Goal: Transaction & Acquisition: Purchase product/service

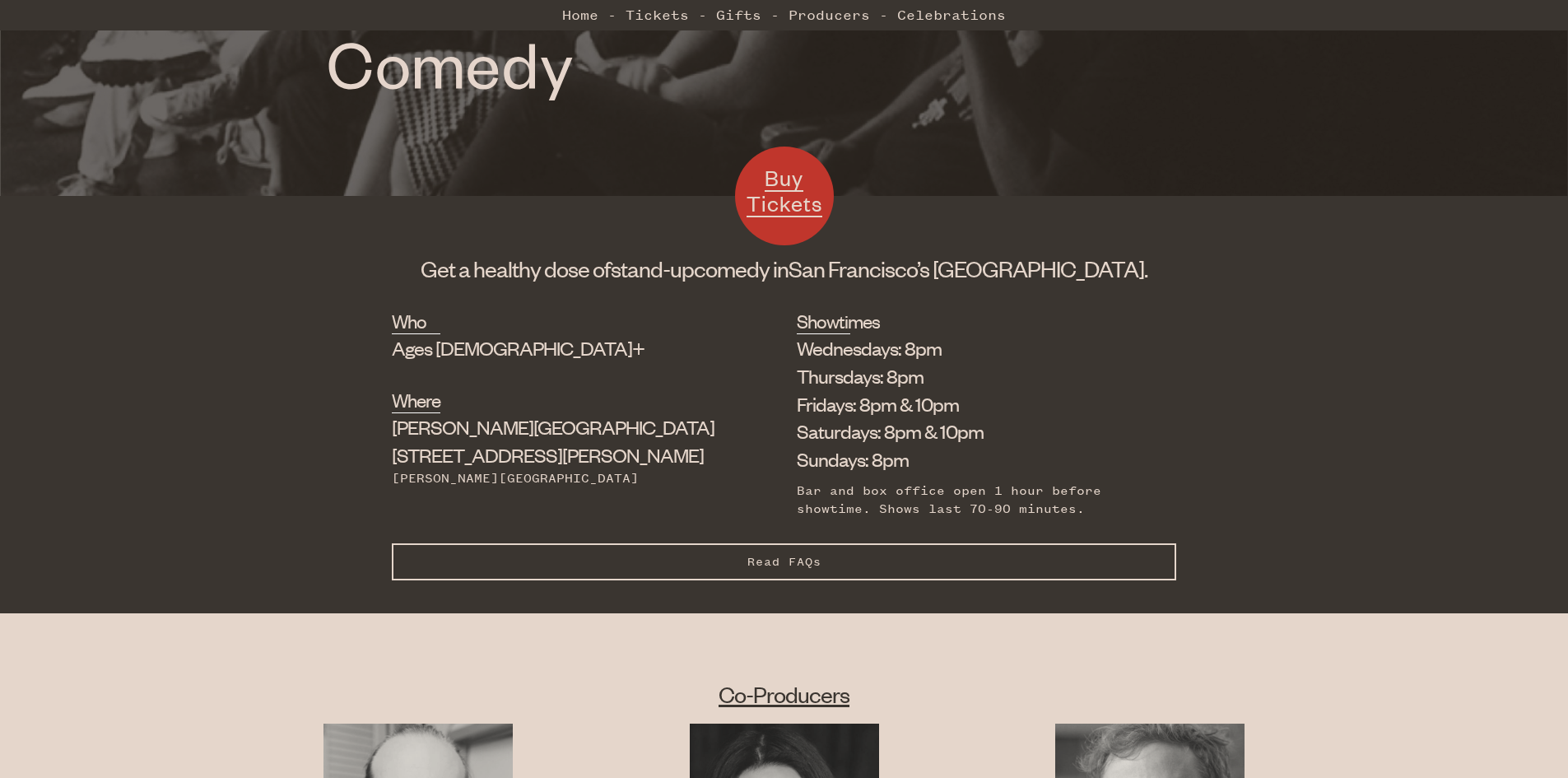
scroll to position [493, 0]
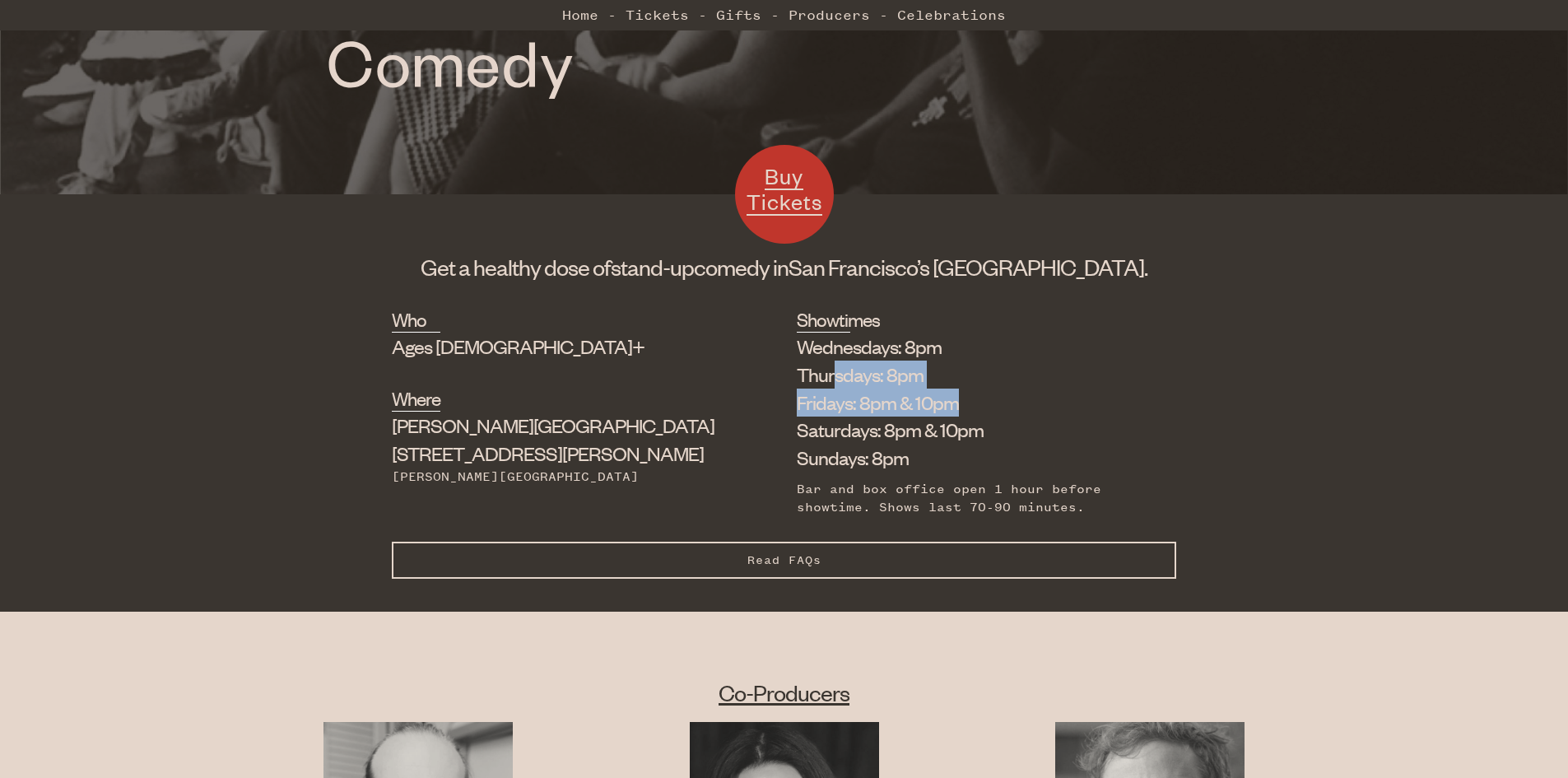
drag, startPoint x: 740, startPoint y: 386, endPoint x: 860, endPoint y: 400, distance: 120.8
click at [859, 399] on ul "Wednesdays: 8pm Thursdays: 8pm Fridays: 8pm & 10pm Saturdays: 8pm & 10pm Sunday…" at bounding box center [974, 401] width 355 height 139
click at [860, 402] on li "Fridays: 8pm & 10pm" at bounding box center [974, 401] width 355 height 28
drag, startPoint x: 859, startPoint y: 436, endPoint x: 904, endPoint y: 441, distance: 45.3
click at [904, 441] on li "Saturdays: 8pm & 10pm" at bounding box center [974, 429] width 355 height 28
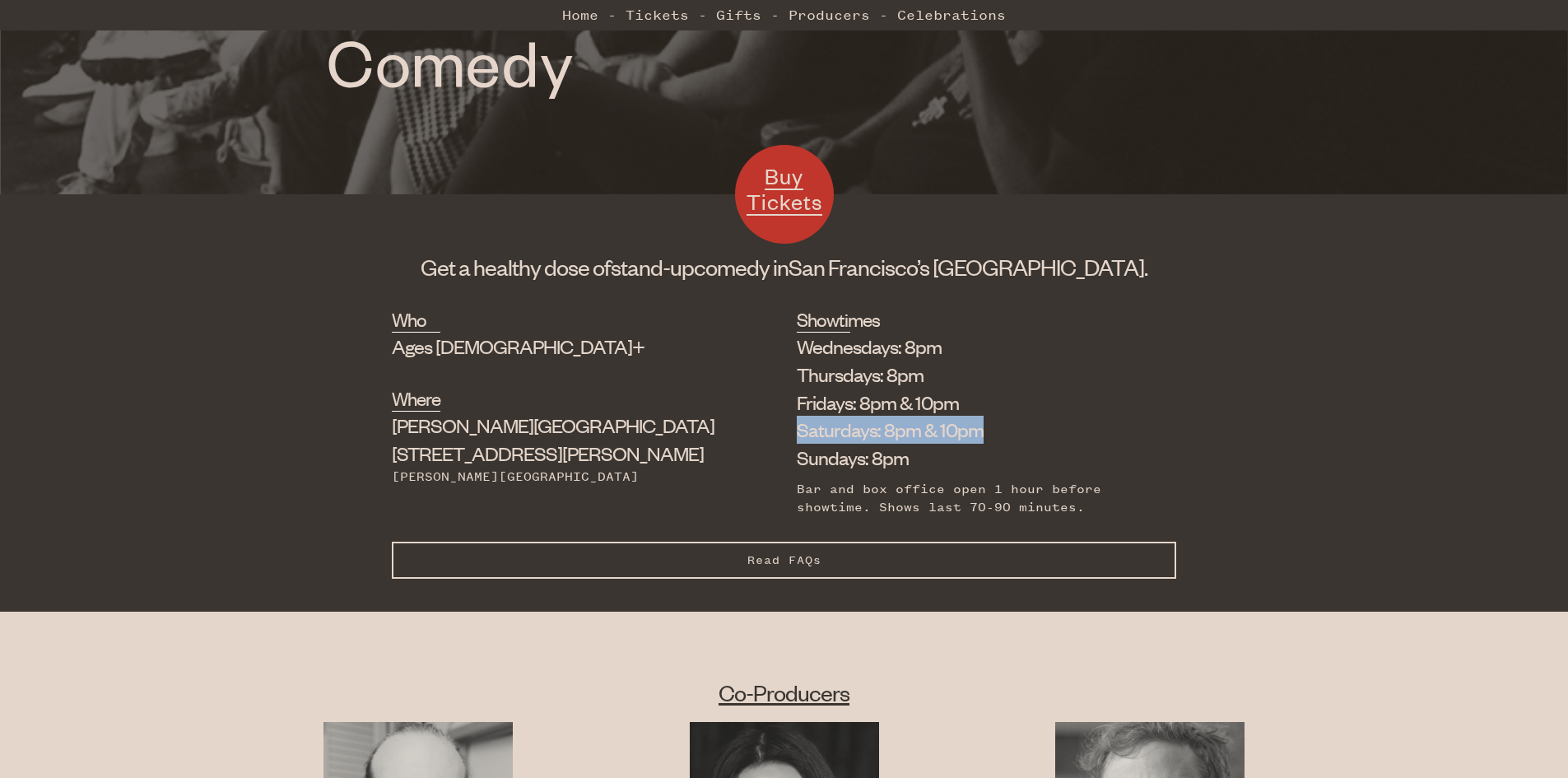
click at [904, 441] on li "Saturdays: 8pm & 10pm" at bounding box center [974, 429] width 355 height 28
drag, startPoint x: 728, startPoint y: 411, endPoint x: 850, endPoint y: 414, distance: 122.0
click at [850, 414] on li "Fridays: 8pm & 10pm" at bounding box center [974, 401] width 355 height 28
drag, startPoint x: 754, startPoint y: 405, endPoint x: 900, endPoint y: 449, distance: 152.5
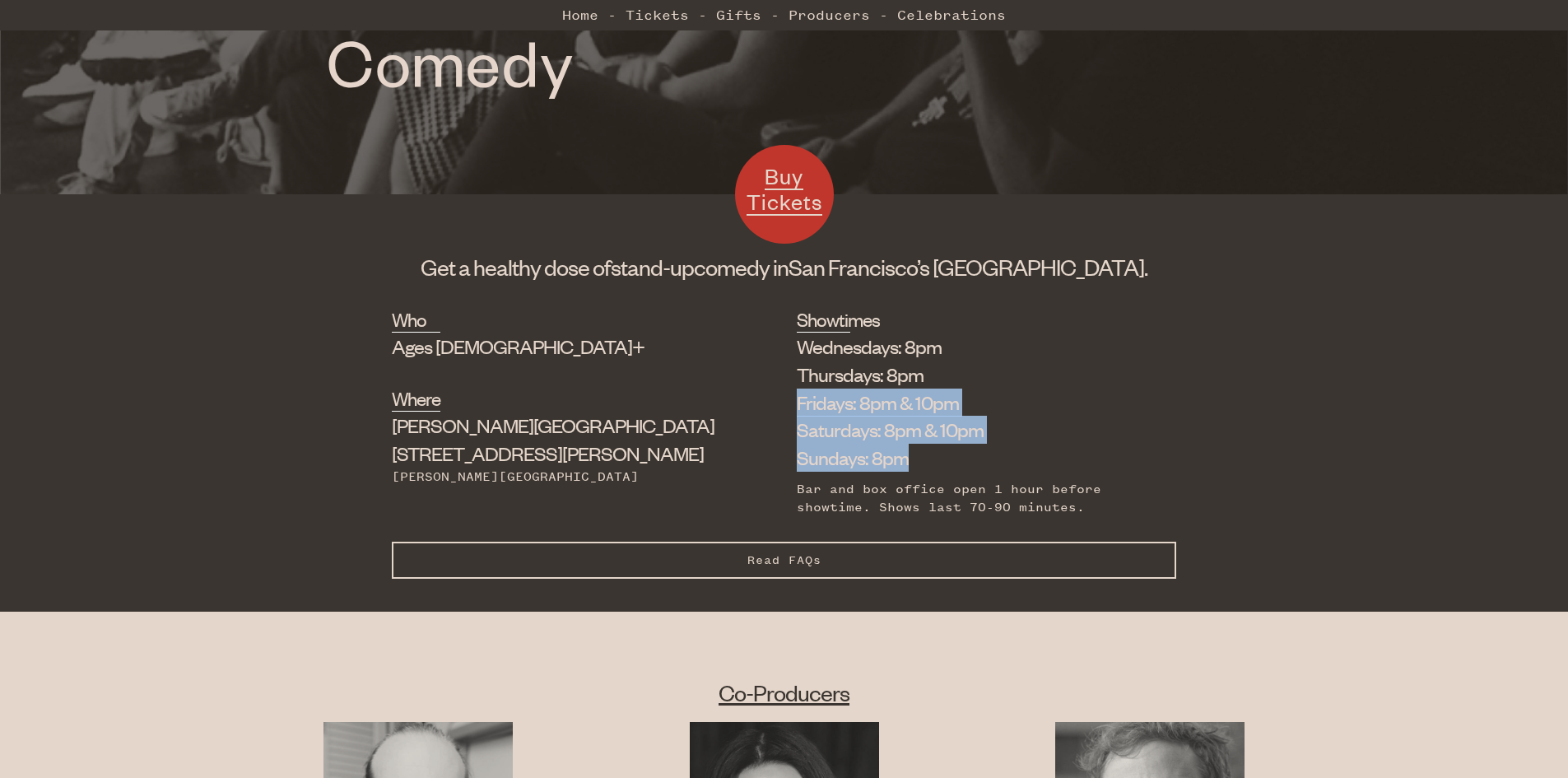
click at [900, 449] on div "Who Ages [DEMOGRAPHIC_DATA]+ Where [PERSON_NAME][GEOGRAPHIC_DATA] [STREET_ADDRE…" at bounding box center [784, 424] width 784 height 235
click at [900, 449] on li "Sundays: 8pm" at bounding box center [974, 456] width 355 height 28
drag, startPoint x: 698, startPoint y: 398, endPoint x: 849, endPoint y: 402, distance: 151.1
click at [849, 402] on div "Who Ages [DEMOGRAPHIC_DATA]+ Where [PERSON_NAME][GEOGRAPHIC_DATA] [STREET_ADDRE…" at bounding box center [784, 424] width 784 height 235
click at [849, 402] on li "Fridays: 8pm & 10pm" at bounding box center [974, 401] width 355 height 28
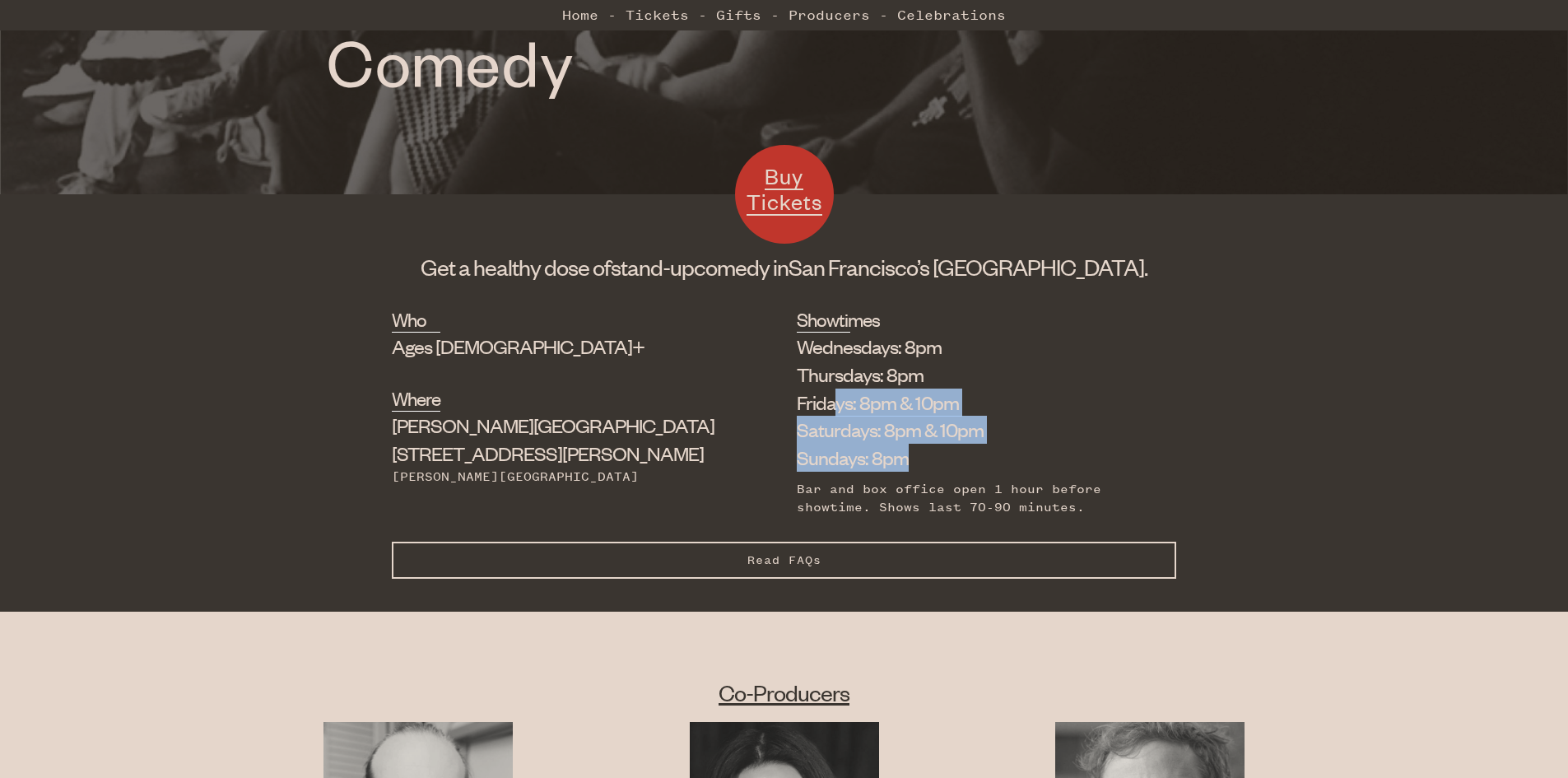
drag, startPoint x: 747, startPoint y: 412, endPoint x: 839, endPoint y: 463, distance: 105.2
click at [838, 462] on ul "Wednesdays: 8pm Thursdays: 8pm Fridays: 8pm & 10pm Saturdays: 8pm & 10pm Sunday…" at bounding box center [974, 401] width 355 height 139
click at [839, 463] on li "Sundays: 8pm" at bounding box center [974, 456] width 355 height 28
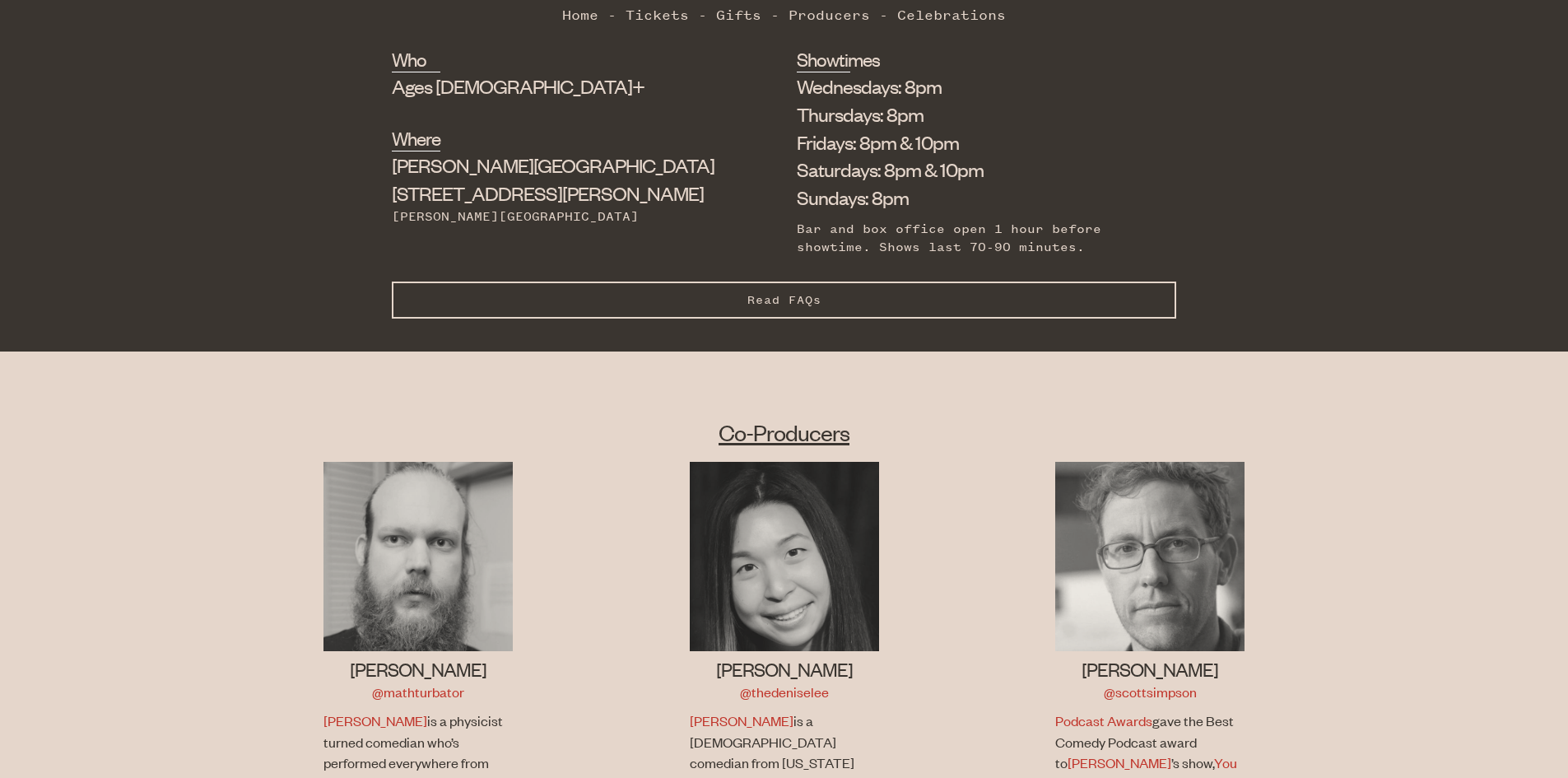
scroll to position [823, 0]
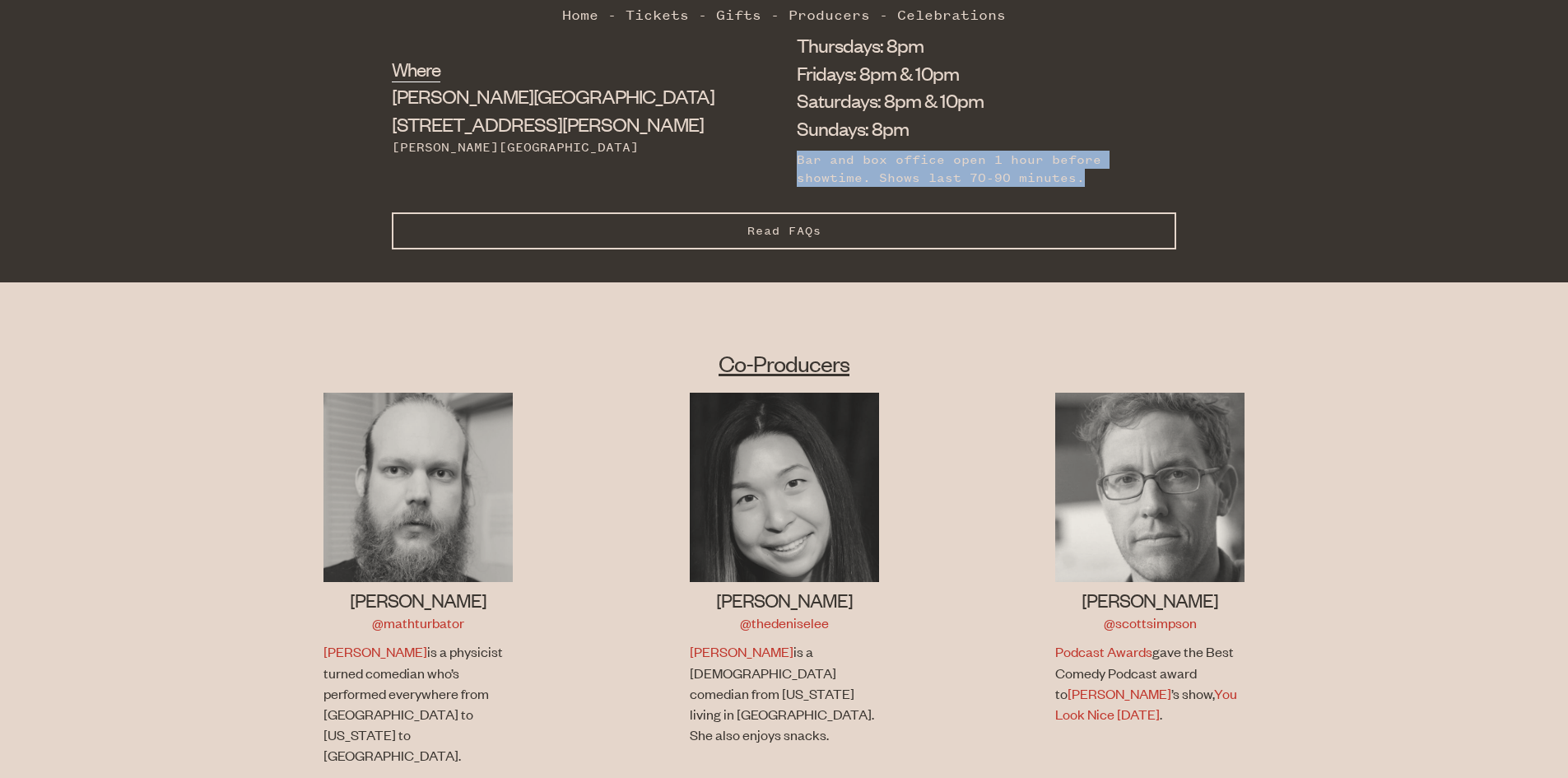
drag, startPoint x: 703, startPoint y: 158, endPoint x: 912, endPoint y: 194, distance: 212.1
click at [911, 194] on div "Who Ages [DEMOGRAPHIC_DATA]+ Where [PERSON_NAME][GEOGRAPHIC_DATA] [STREET_ADDRE…" at bounding box center [784, 95] width 784 height 235
click at [912, 194] on div "Showtimes Wednesdays: 8pm Thursdays: 8pm Fridays: 8pm & 10pm Saturdays: 8pm & 1…" at bounding box center [974, 95] width 355 height 235
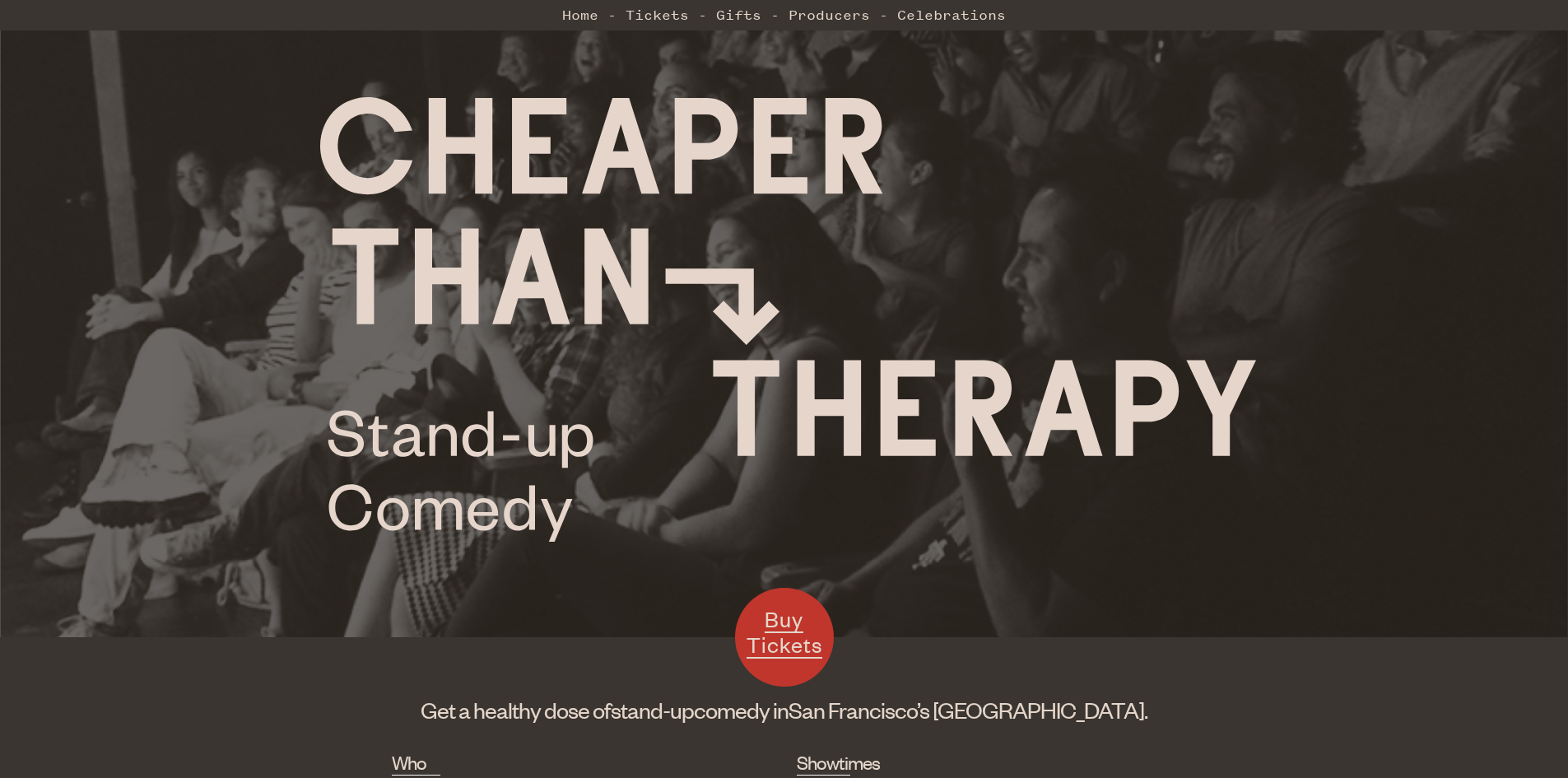
scroll to position [0, 0]
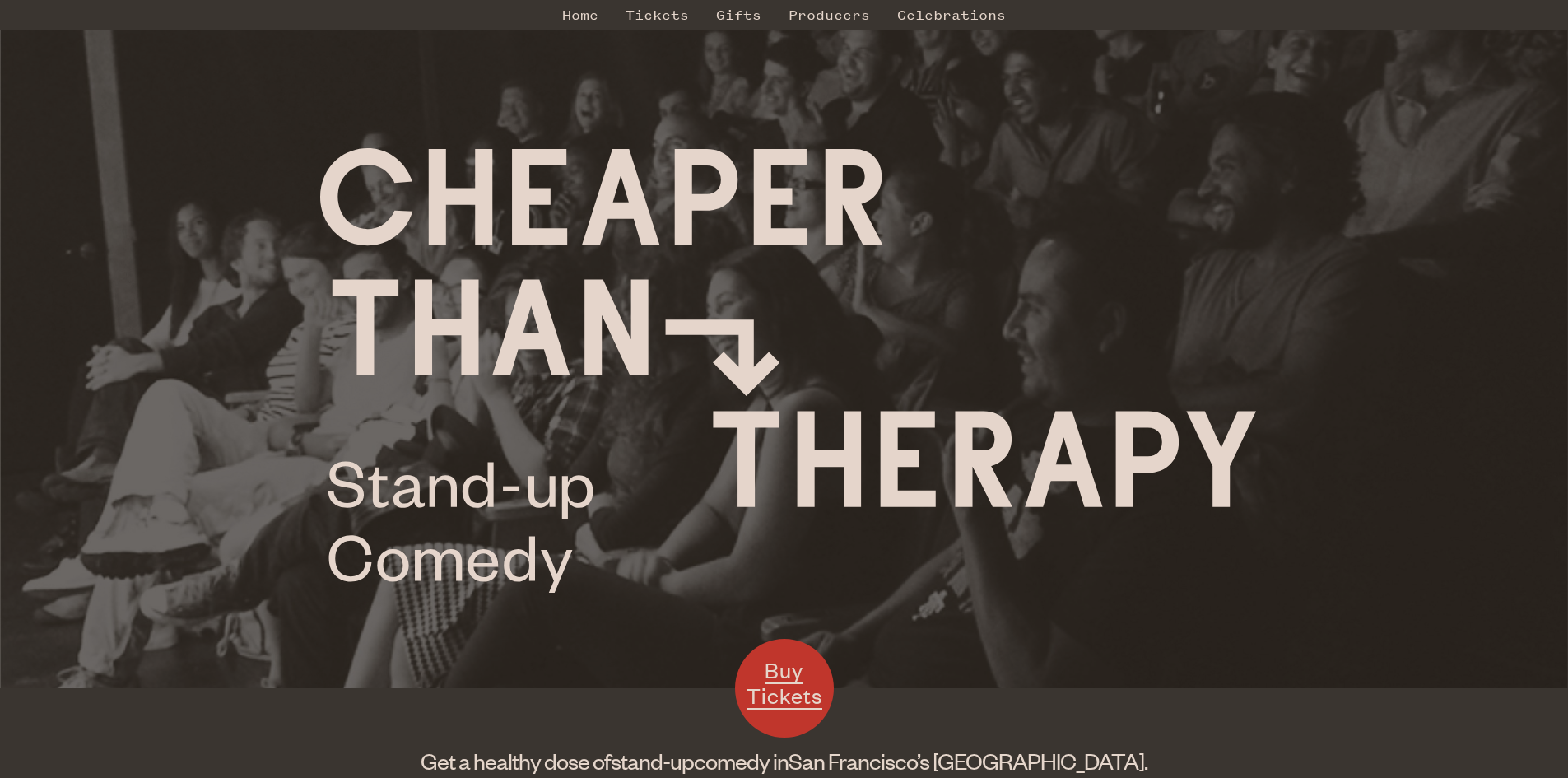
click at [660, 15] on link "Tickets" at bounding box center [657, 14] width 64 height 33
